Goal: Find contact information: Find contact information

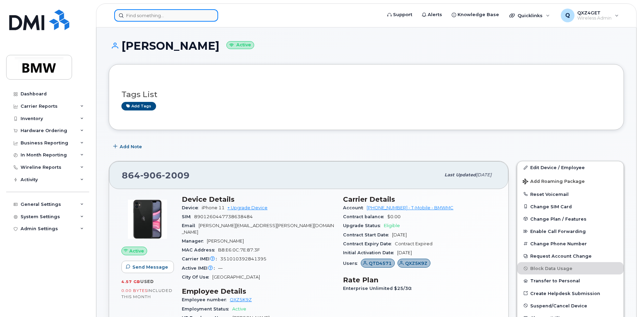
click at [160, 16] on input at bounding box center [166, 15] width 104 height 12
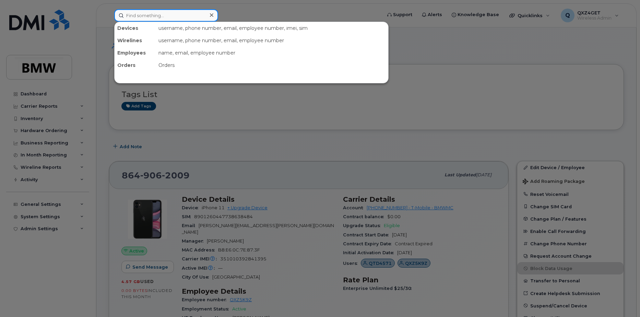
paste input "8644312185"
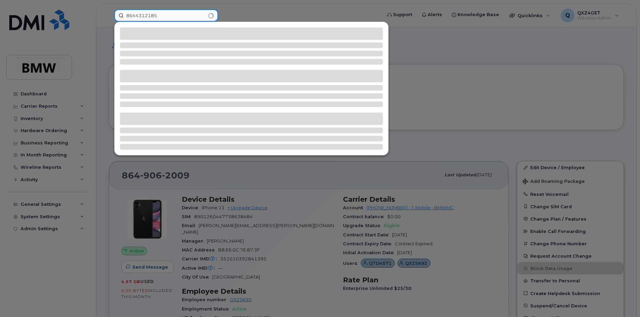
type input "8644312185"
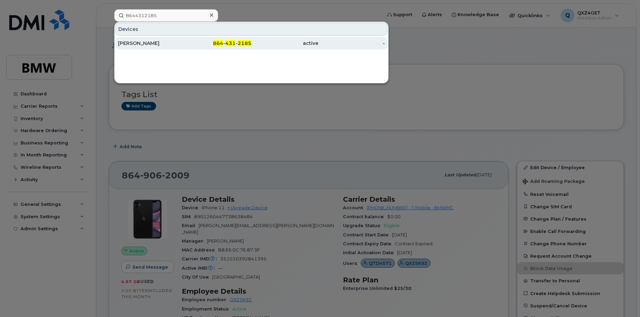
click at [156, 42] on div "Isabel Kunze-Saccon" at bounding box center [151, 43] width 67 height 7
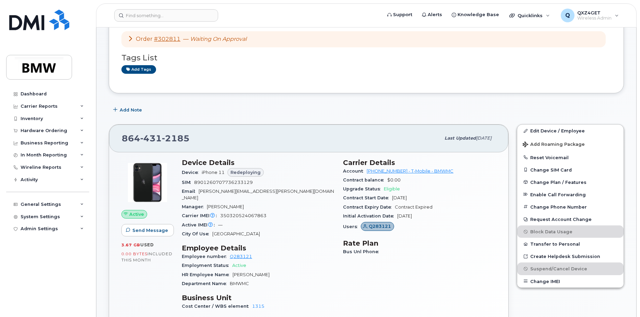
scroll to position [34, 0]
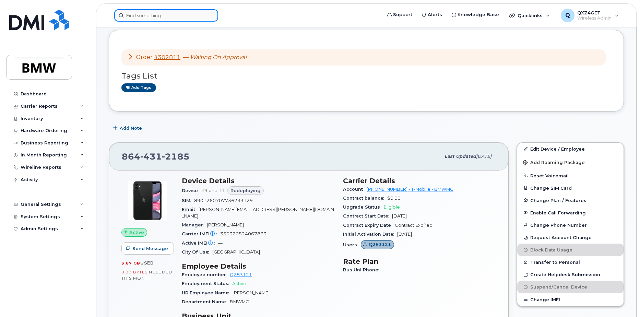
click at [158, 15] on input at bounding box center [166, 15] width 104 height 12
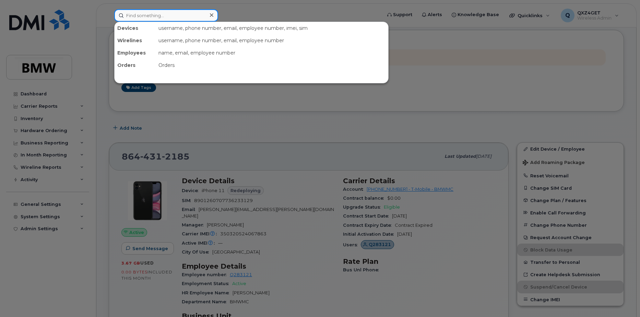
paste input "[EMAIL_ADDRESS][PERSON_NAME][DOMAIN_NAME]"
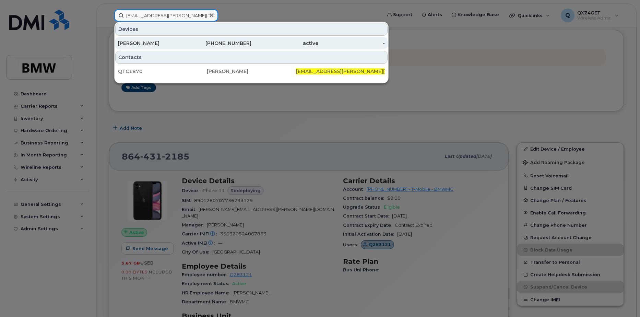
type input "[EMAIL_ADDRESS][PERSON_NAME][DOMAIN_NAME]"
click at [147, 44] on div "Ashlee Jones" at bounding box center [151, 43] width 67 height 7
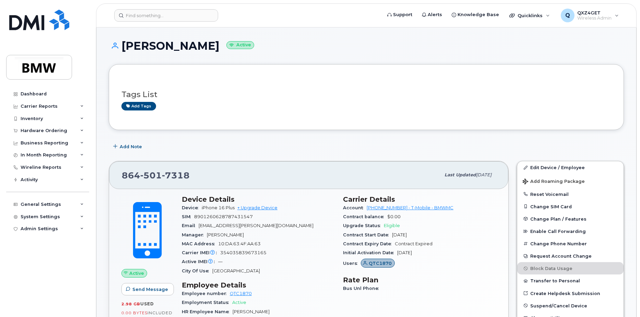
click at [263, 226] on div "Email ashlee.jones@bmwmc.com" at bounding box center [258, 225] width 153 height 9
drag, startPoint x: 262, startPoint y: 225, endPoint x: 201, endPoint y: 226, distance: 60.4
click at [201, 226] on div "Email ashlee.jones@bmwmc.com" at bounding box center [258, 225] width 153 height 9
click at [269, 225] on div "Email ashlee.jones@bmwmc.com" at bounding box center [258, 225] width 153 height 9
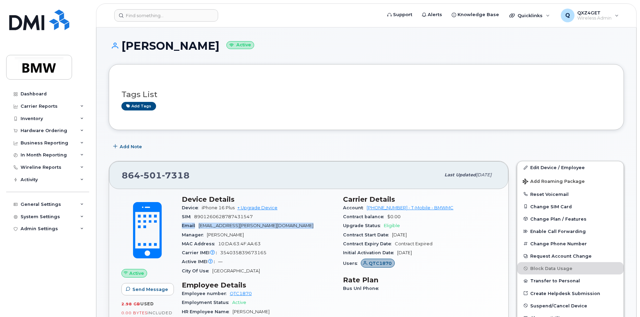
click at [268, 225] on div "Email ashlee.jones@bmwmc.com" at bounding box center [258, 225] width 153 height 9
click at [267, 225] on div "Email ashlee.jones@bmwmc.com" at bounding box center [258, 225] width 153 height 9
drag, startPoint x: 267, startPoint y: 225, endPoint x: 207, endPoint y: 228, distance: 60.1
click at [207, 228] on div "Email ashlee.jones@bmwmc.com" at bounding box center [258, 225] width 153 height 9
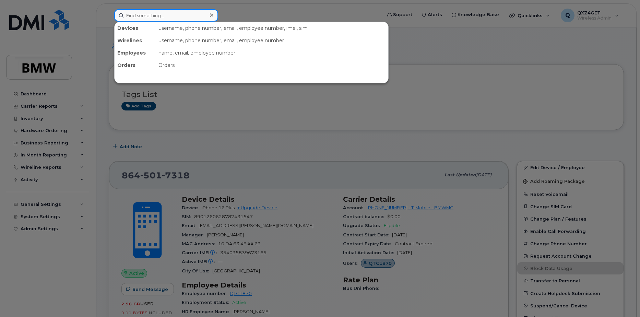
click at [172, 13] on input at bounding box center [166, 15] width 104 height 12
paste input "8647655386"
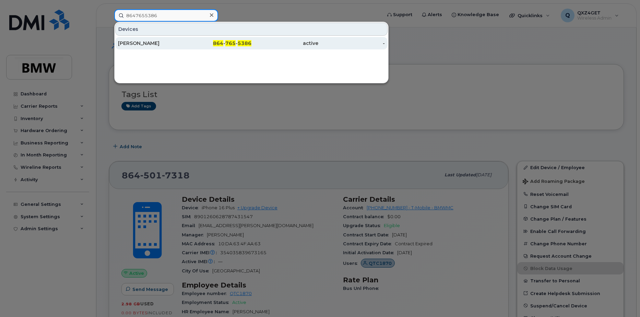
type input "8647655386"
click at [143, 44] on div "Gemma Onorato" at bounding box center [151, 43] width 67 height 7
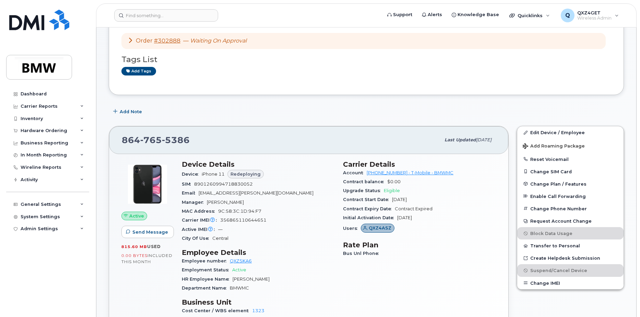
scroll to position [69, 0]
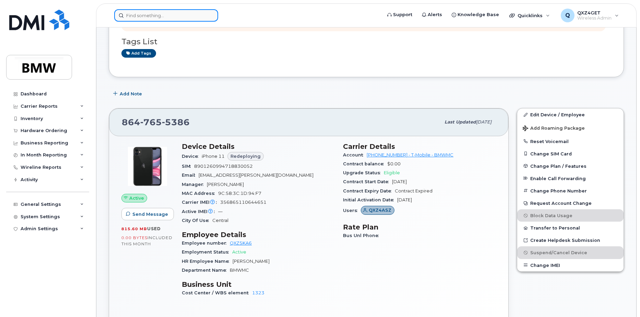
click at [179, 11] on input at bounding box center [166, 15] width 104 height 12
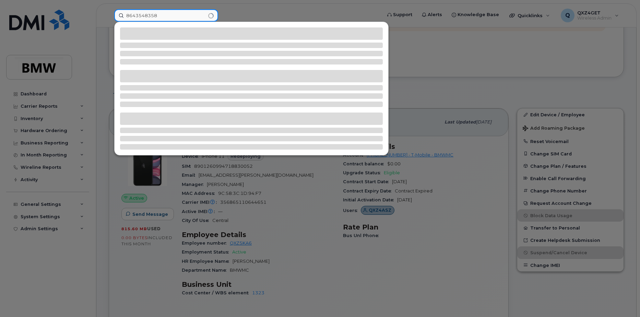
type input "8643548358"
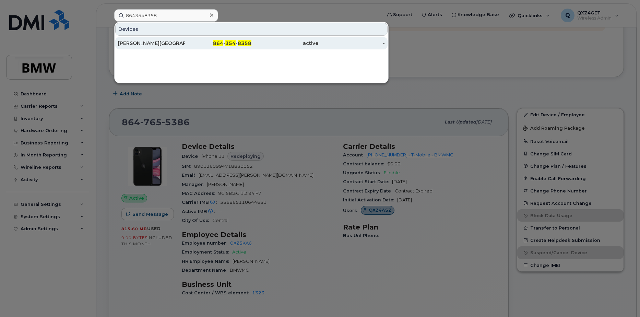
click at [145, 47] on div "Stoner, Brittany" at bounding box center [151, 43] width 67 height 12
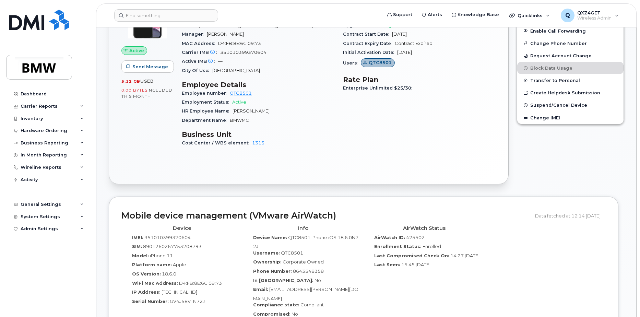
scroll to position [240, 0]
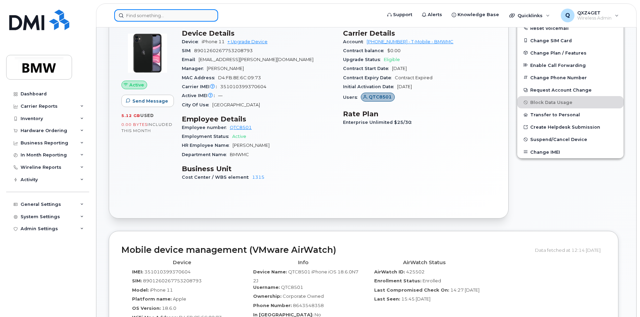
click at [170, 13] on input at bounding box center [166, 15] width 104 height 12
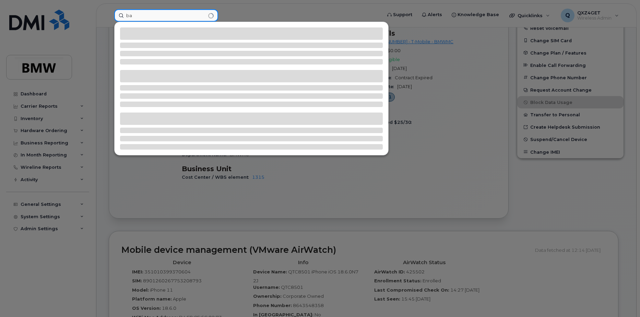
type input "b"
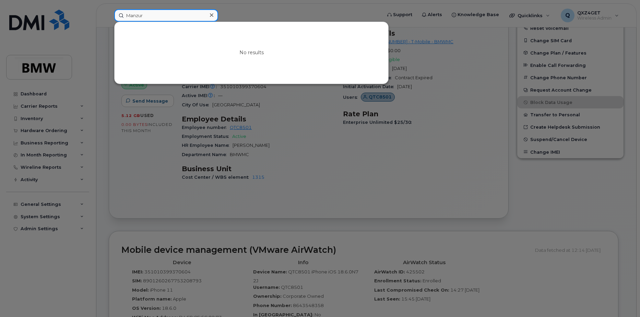
click at [165, 12] on input "Manzur" at bounding box center [166, 15] width 104 height 12
click at [159, 14] on input "Manzur" at bounding box center [166, 15] width 104 height 12
drag, startPoint x: 155, startPoint y: 15, endPoint x: 123, endPoint y: 15, distance: 32.2
click at [123, 15] on input "Manzur" at bounding box center [166, 15] width 104 height 12
paste input "Khadijah Satterwhite"
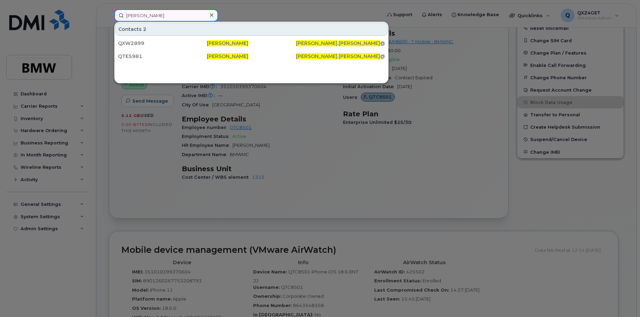
click at [186, 12] on input "Khadijah Satterwhite" at bounding box center [166, 15] width 104 height 12
drag, startPoint x: 180, startPoint y: 14, endPoint x: 127, endPoint y: 15, distance: 52.8
click at [127, 15] on input "Khadijah Satterwhite" at bounding box center [166, 15] width 104 height 12
paste input "tyler.clark@bmwmc.com"
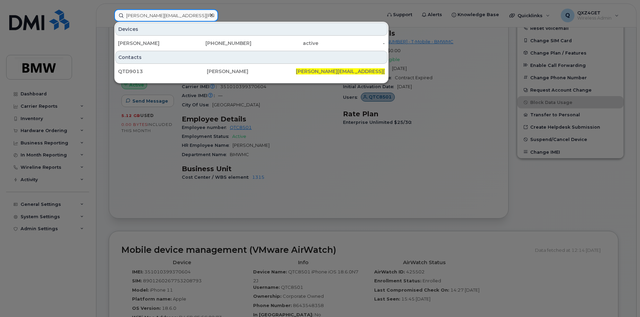
type input "tyler.clark@bmwmc.com"
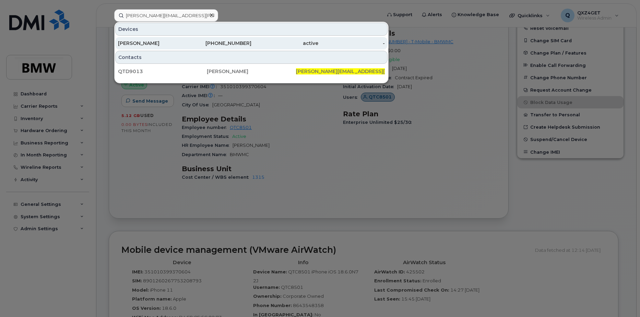
click at [144, 39] on div "Tyler Clark" at bounding box center [151, 43] width 67 height 12
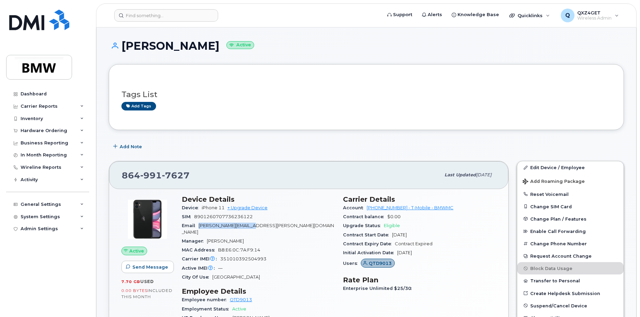
drag, startPoint x: 253, startPoint y: 225, endPoint x: 201, endPoint y: 224, distance: 52.5
click at [200, 224] on span "[PERSON_NAME][EMAIL_ADDRESS][PERSON_NAME][DOMAIN_NAME]" at bounding box center [258, 228] width 152 height 11
copy span "tyler.clark@bmwmc.com"
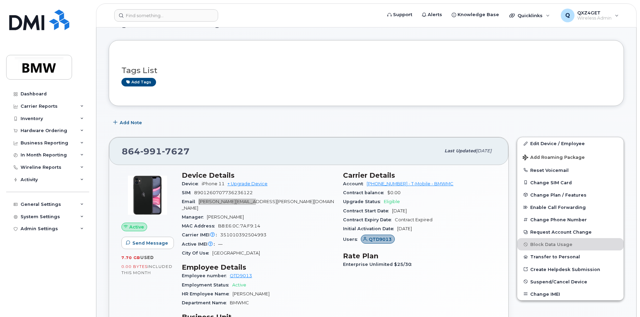
scroll to position [34, 0]
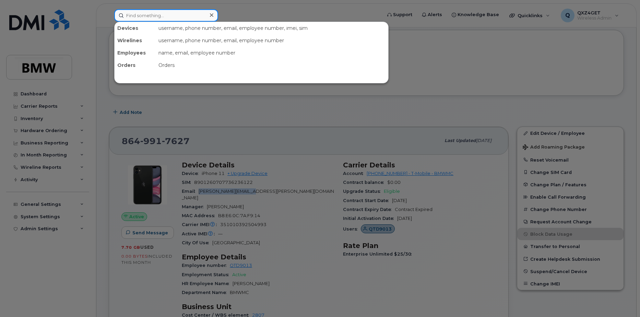
click at [140, 14] on input at bounding box center [166, 15] width 104 height 12
paste input "8643045206"
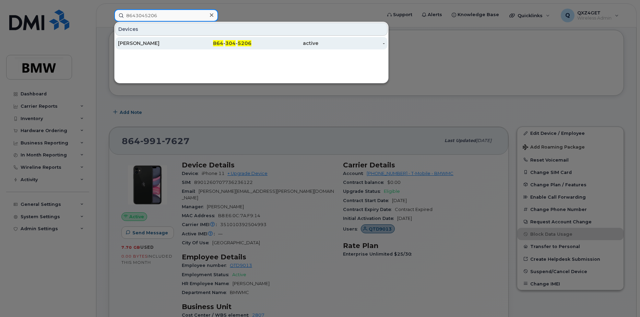
type input "8643045206"
click at [140, 42] on div "Marty Hoffman" at bounding box center [151, 43] width 67 height 7
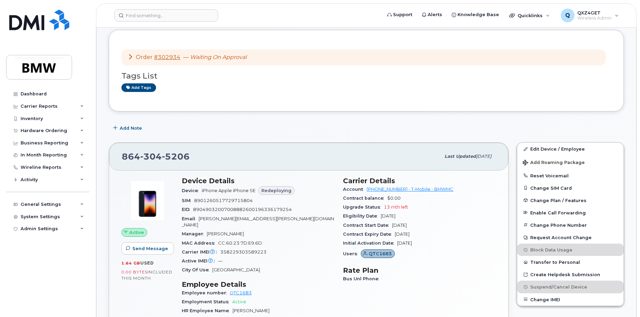
scroll to position [103, 0]
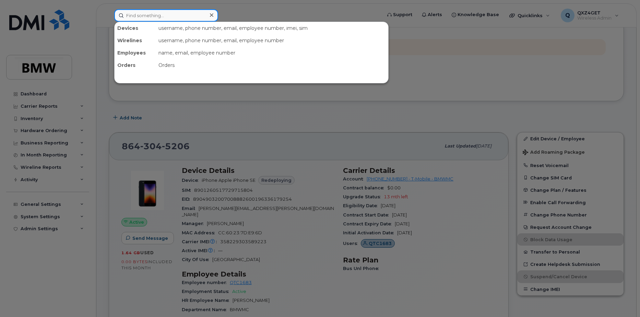
click at [158, 19] on input at bounding box center [166, 15] width 104 height 12
paste input "8644312185"
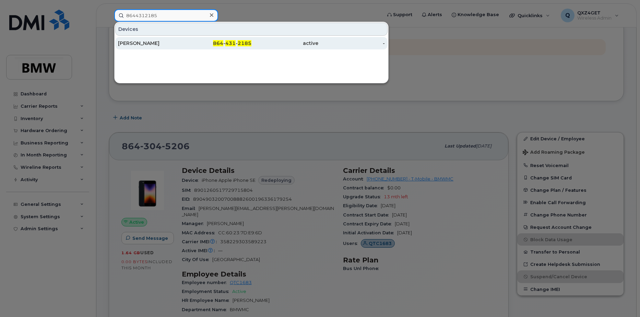
type input "8644312185"
click at [143, 43] on div "[PERSON_NAME]" at bounding box center [151, 43] width 67 height 7
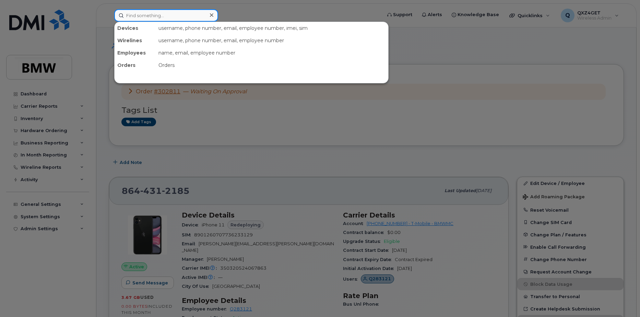
click at [152, 16] on input at bounding box center [166, 15] width 104 height 12
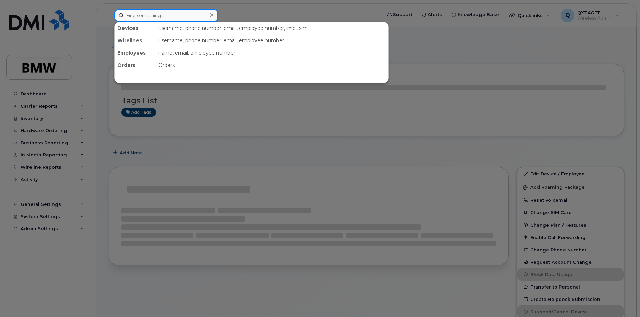
click at [167, 15] on input at bounding box center [166, 15] width 104 height 12
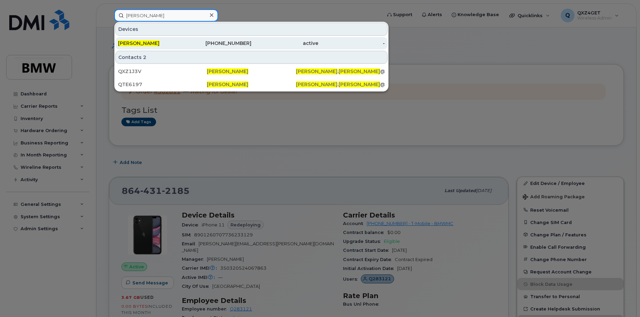
type input "[PERSON_NAME]"
click at [201, 42] on div "[PHONE_NUMBER]" at bounding box center [218, 43] width 67 height 7
